Goal: Information Seeking & Learning: Learn about a topic

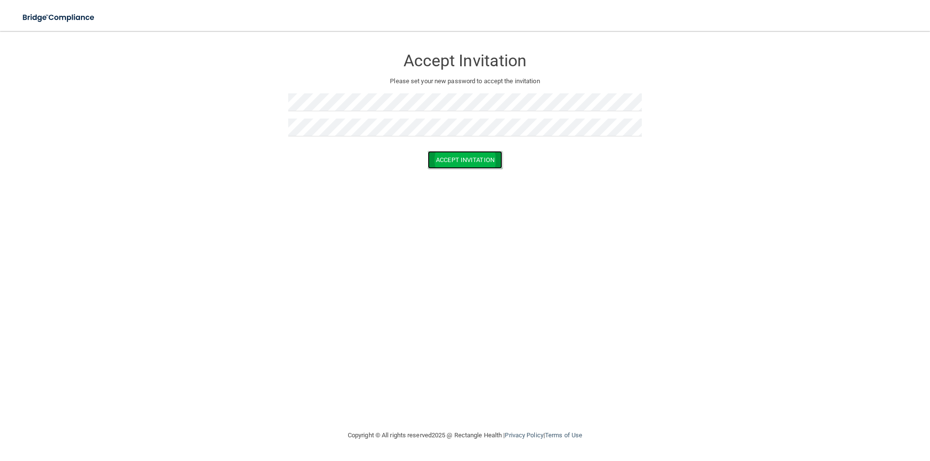
click at [462, 168] on button "Accept Invitation" at bounding box center [464, 160] width 75 height 18
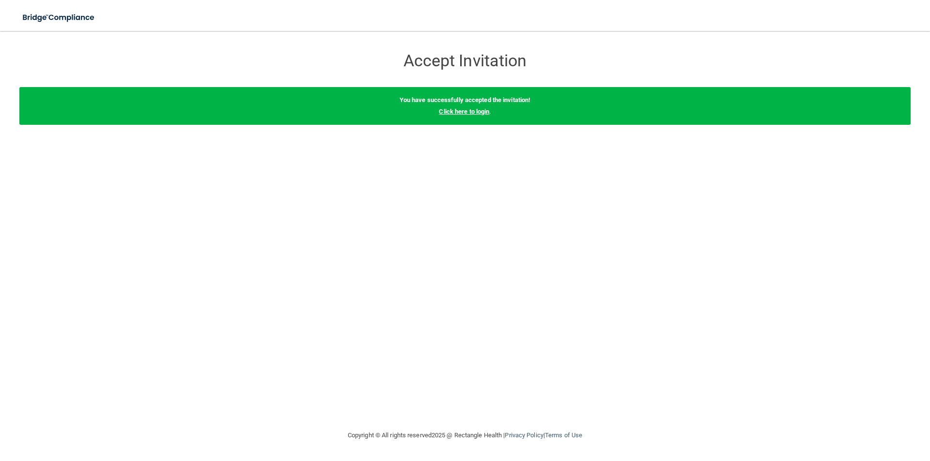
click at [463, 112] on link "Click here to login" at bounding box center [464, 111] width 50 height 7
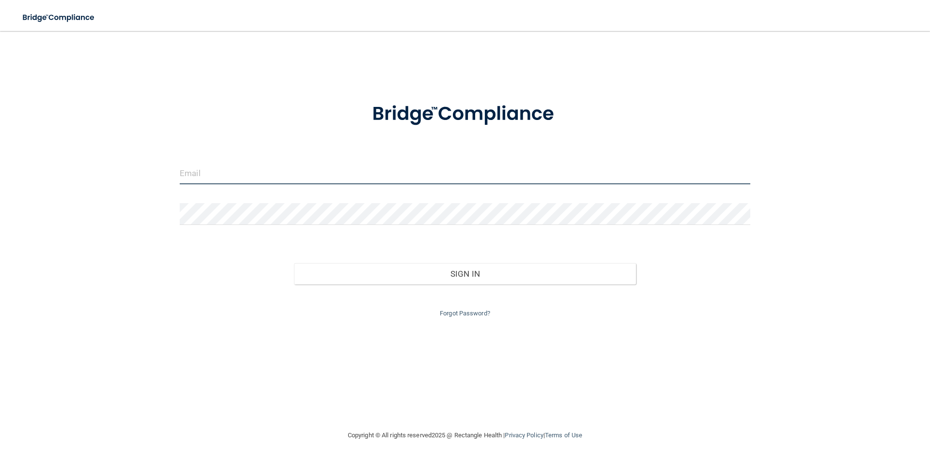
click at [207, 177] on input "email" at bounding box center [465, 174] width 570 height 22
type input "[EMAIL_ADDRESS][DOMAIN_NAME]"
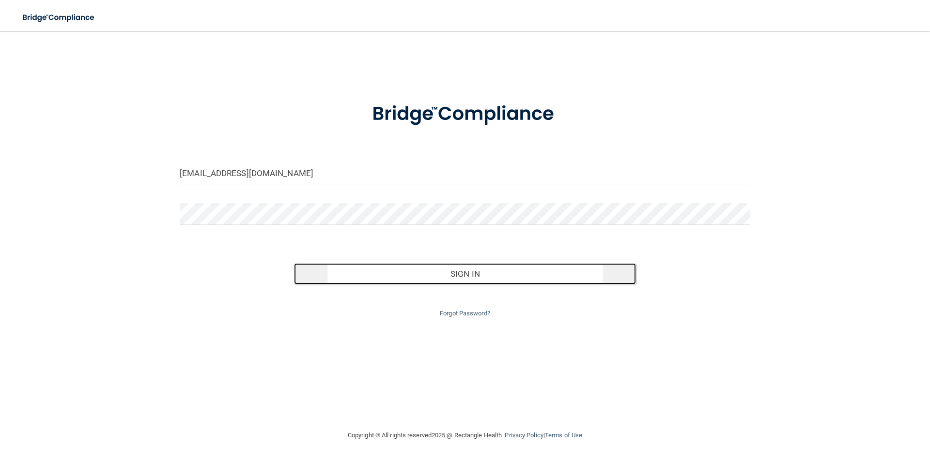
click at [445, 274] on button "Sign In" at bounding box center [465, 273] width 342 height 21
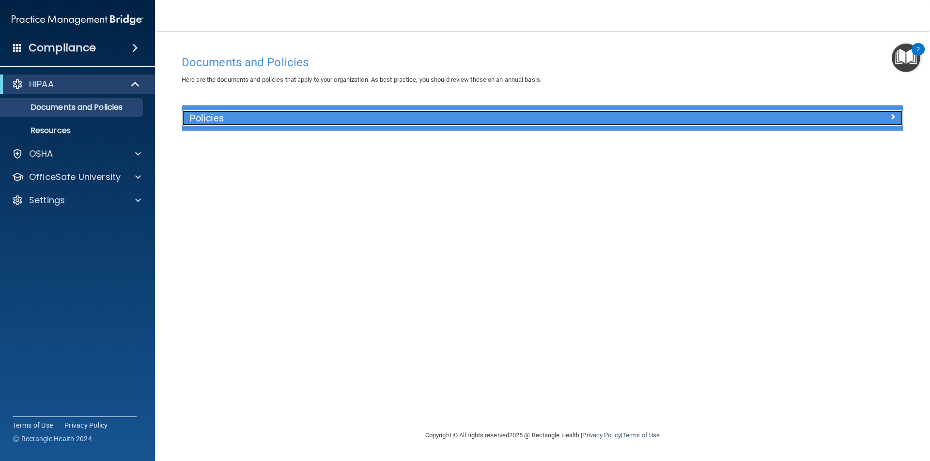
click at [893, 116] on span at bounding box center [892, 117] width 6 height 12
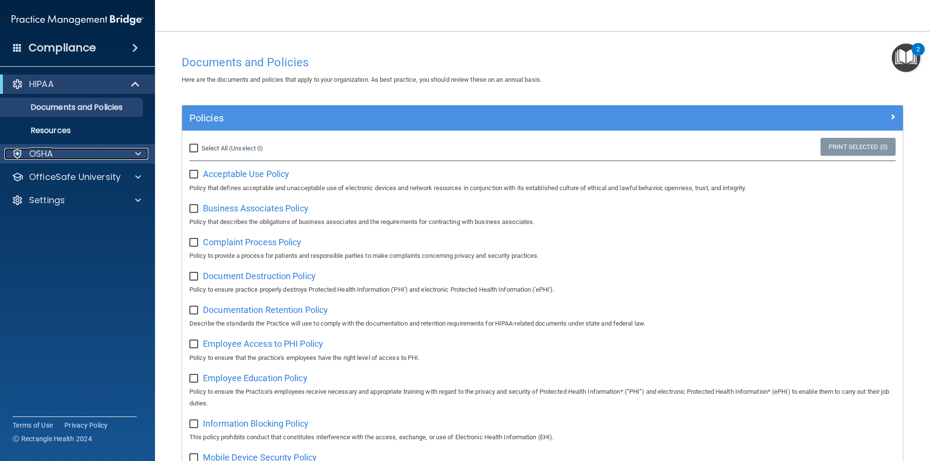
click at [140, 152] on span at bounding box center [138, 154] width 6 height 12
click at [137, 155] on span at bounding box center [138, 154] width 6 height 12
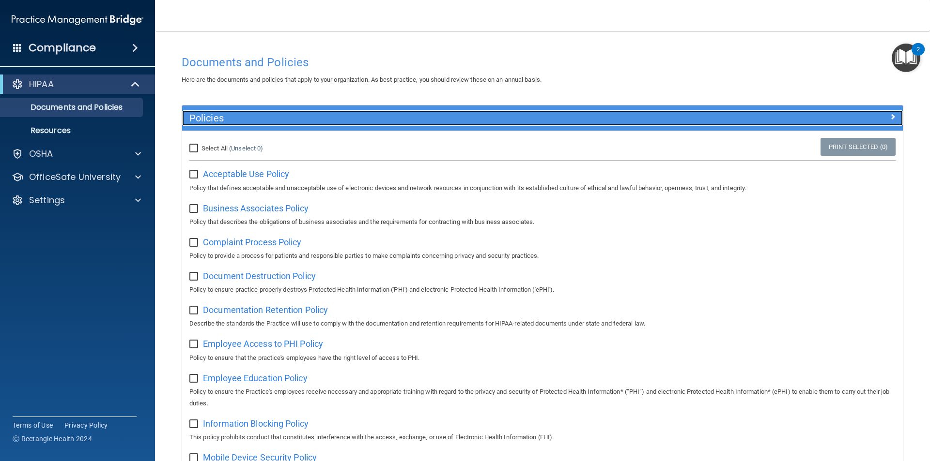
click at [889, 118] on span at bounding box center [892, 117] width 6 height 12
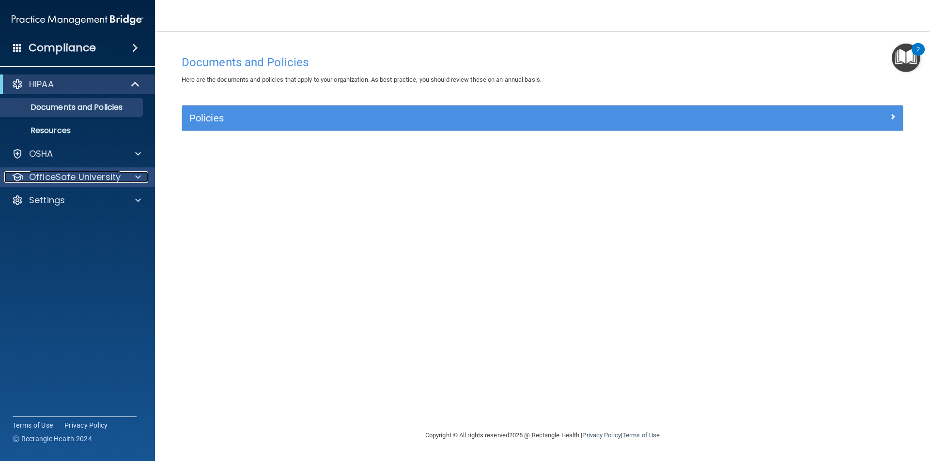
click at [69, 178] on p "OfficeSafe University" at bounding box center [75, 177] width 92 height 12
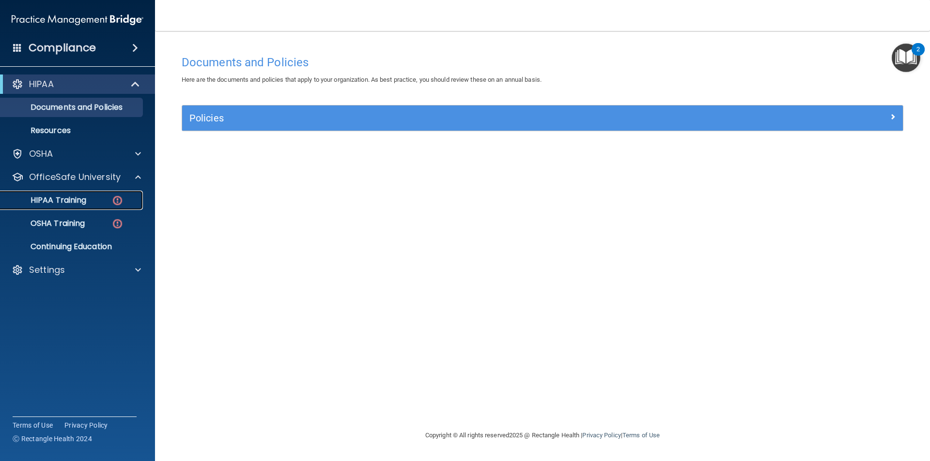
click at [61, 200] on p "HIPAA Training" at bounding box center [46, 201] width 80 height 10
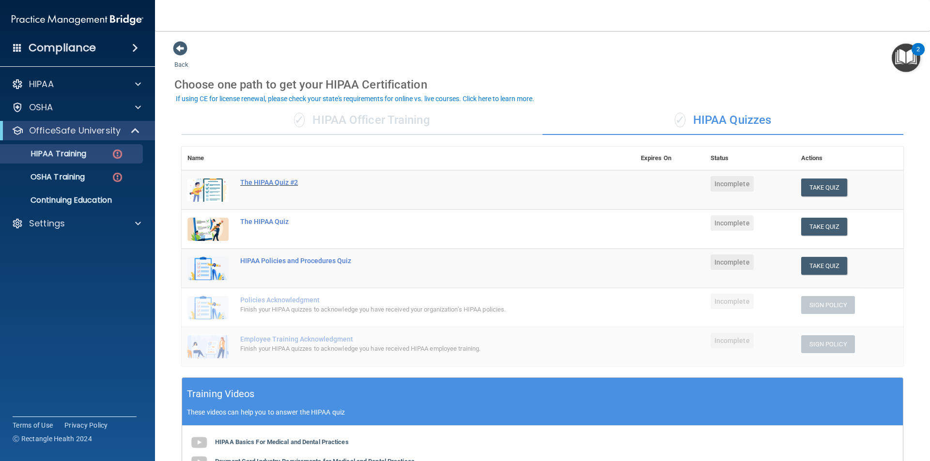
click at [266, 182] on div "The HIPAA Quiz #2" at bounding box center [413, 183] width 346 height 8
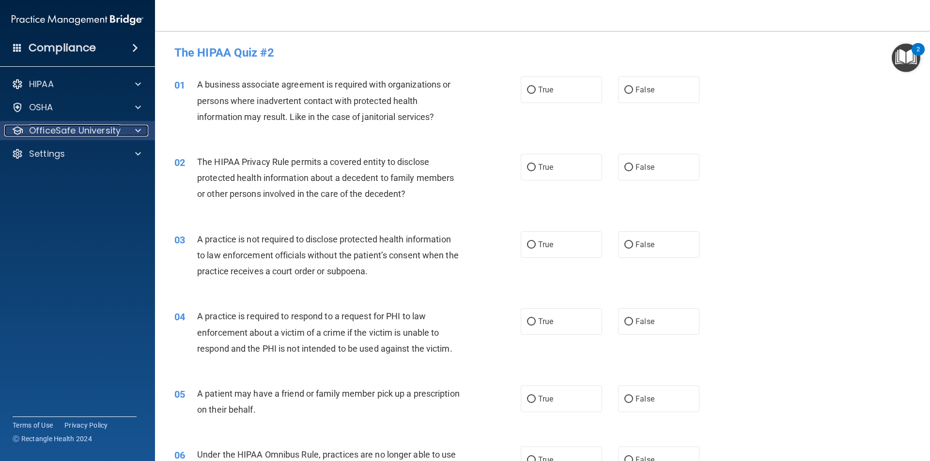
click at [137, 128] on span at bounding box center [138, 131] width 6 height 12
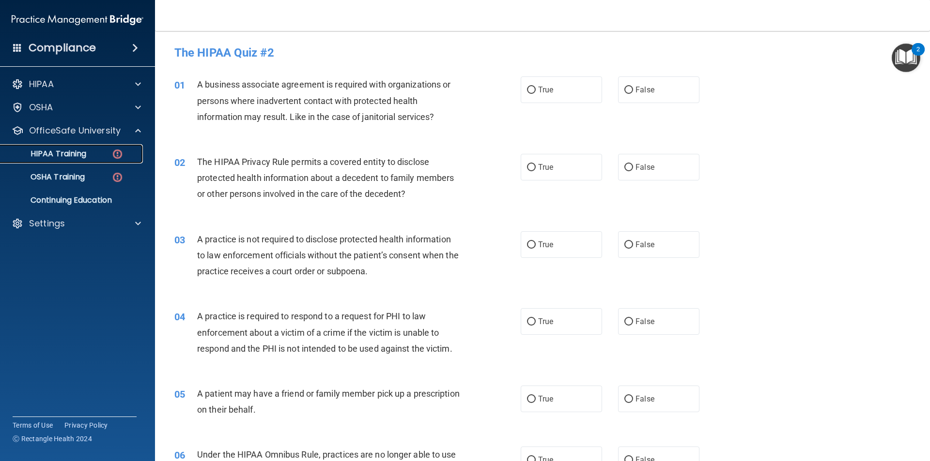
click at [59, 152] on p "HIPAA Training" at bounding box center [46, 154] width 80 height 10
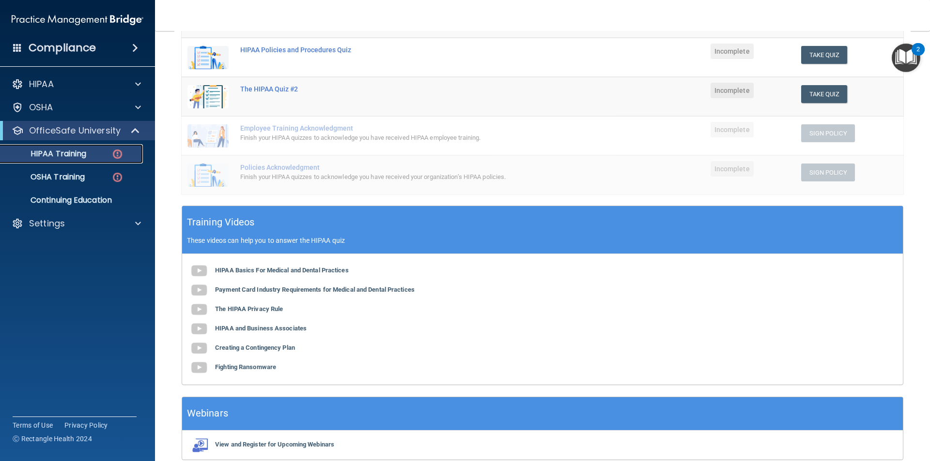
scroll to position [194, 0]
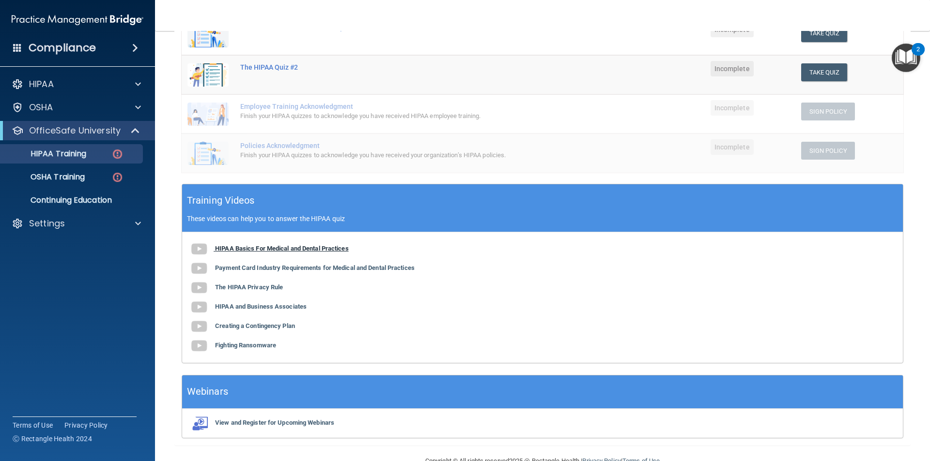
click at [259, 248] on b "HIPAA Basics For Medical and Dental Practices" at bounding box center [282, 248] width 134 height 7
